Goal: Task Accomplishment & Management: Manage account settings

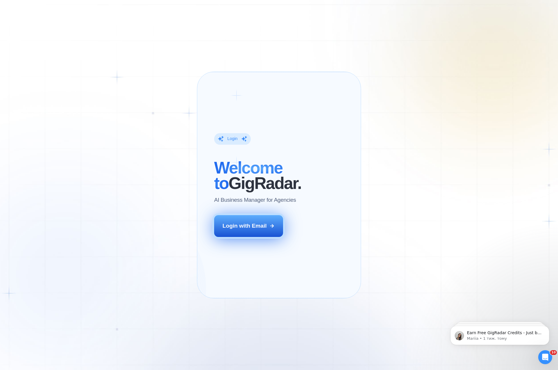
click at [254, 230] on div "Login with Email" at bounding box center [245, 226] width 44 height 8
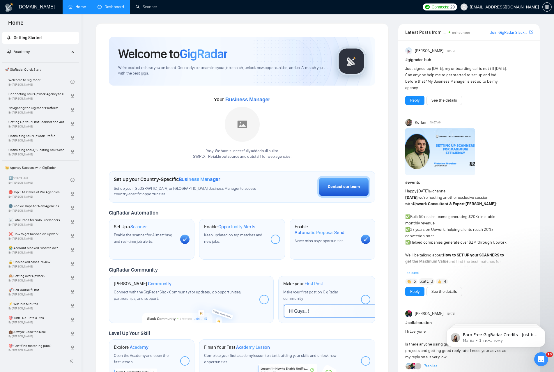
click at [106, 9] on link "Dashboard" at bounding box center [111, 6] width 26 height 5
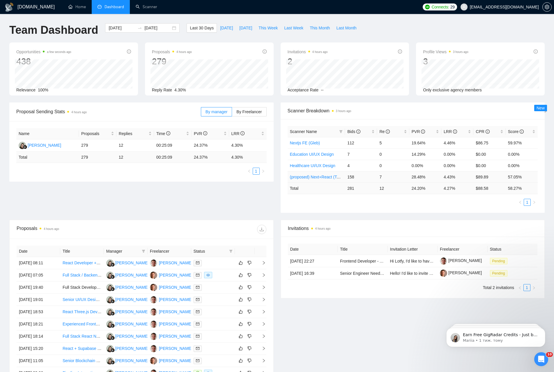
scroll to position [78, 0]
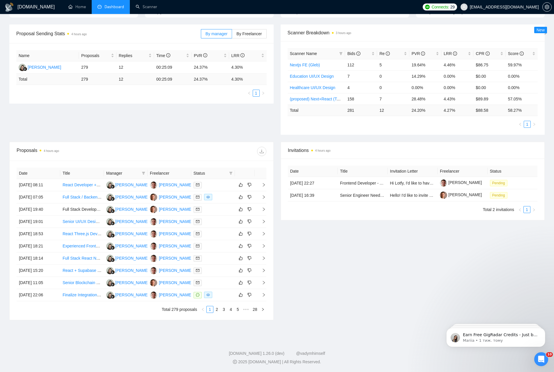
click at [321, 215] on div "Date Title Invitation Letter Freelancer Status [DATE] 22:27 Frontend Developer …" at bounding box center [413, 189] width 264 height 61
drag, startPoint x: 512, startPoint y: 242, endPoint x: 450, endPoint y: 261, distance: 65.4
click at [511, 242] on div "Invitations 4 hours ago Date Title Invitation Letter Freelancer Status [DATE] 2…" at bounding box center [412, 231] width 271 height 178
